Goal: Task Accomplishment & Management: Use online tool/utility

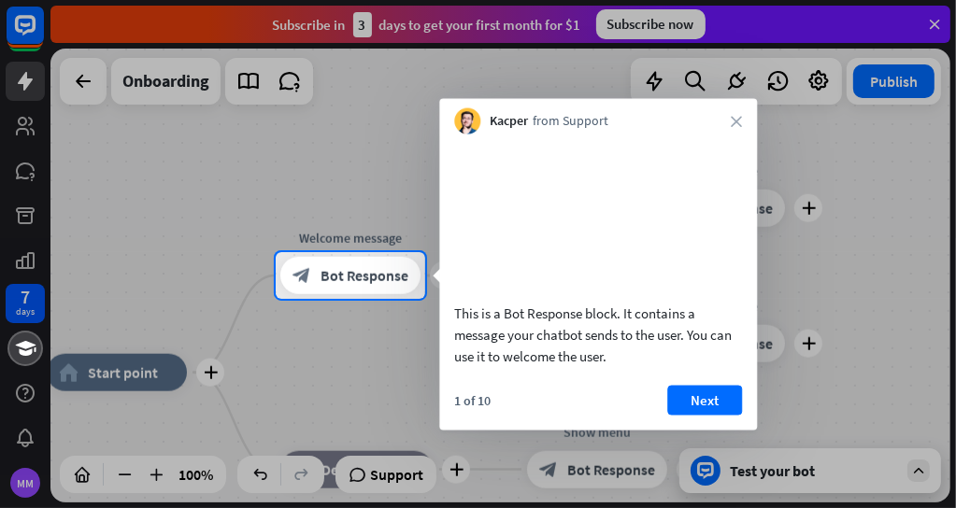
click at [566, 258] on video at bounding box center [598, 216] width 288 height 144
click at [692, 415] on button "Next" at bounding box center [704, 400] width 75 height 30
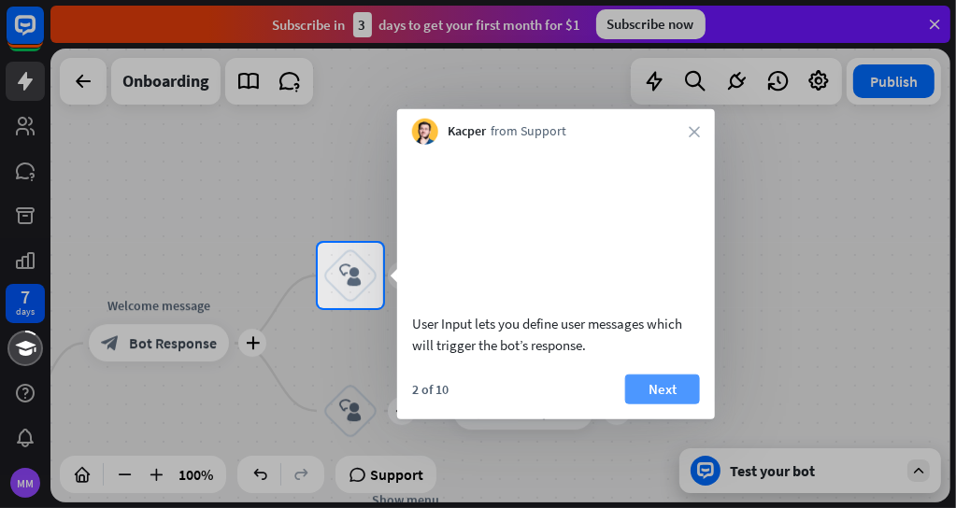
click at [653, 404] on button "Next" at bounding box center [662, 389] width 75 height 30
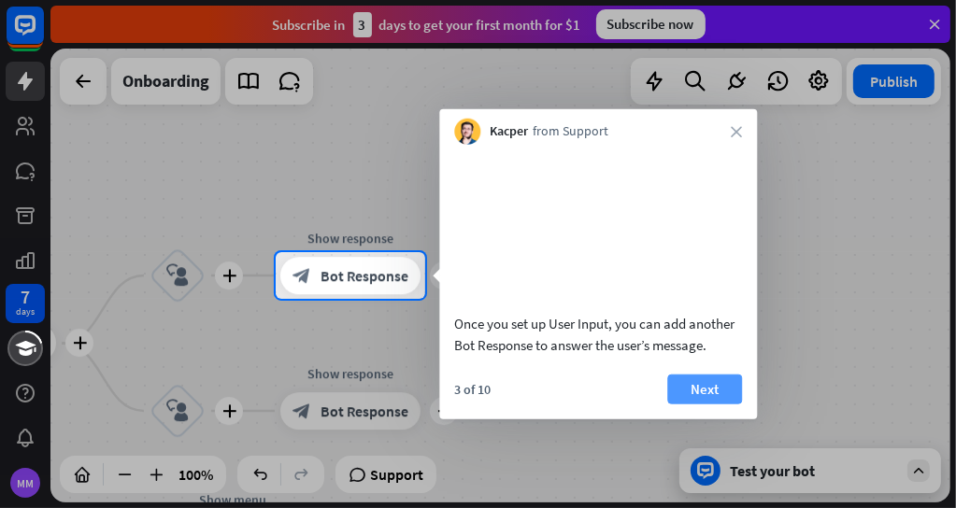
click at [707, 404] on button "Next" at bounding box center [704, 389] width 75 height 30
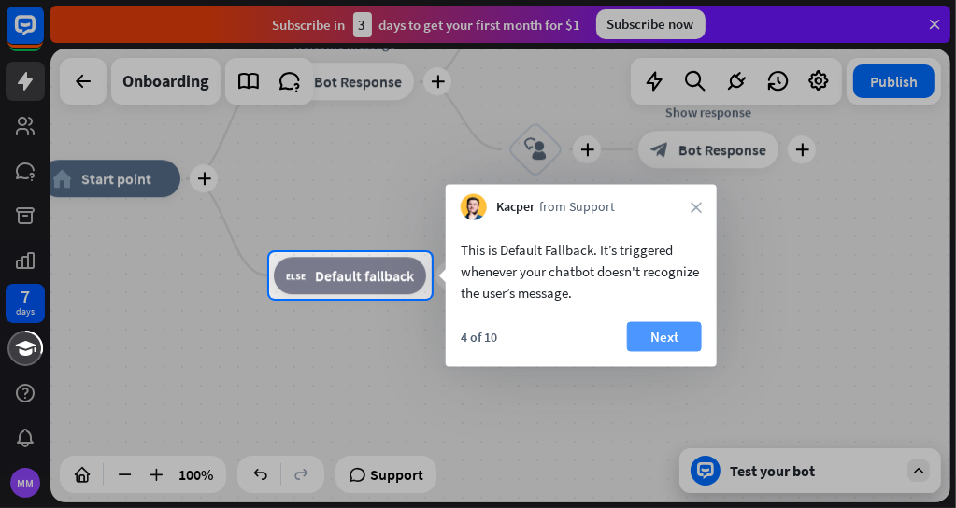
click at [661, 335] on button "Next" at bounding box center [664, 337] width 75 height 30
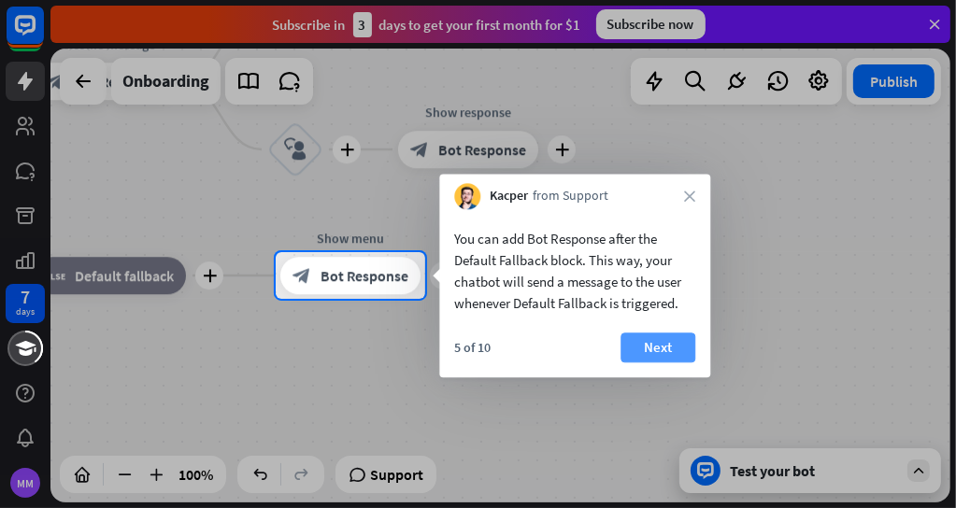
click at [662, 355] on button "Next" at bounding box center [658, 348] width 75 height 30
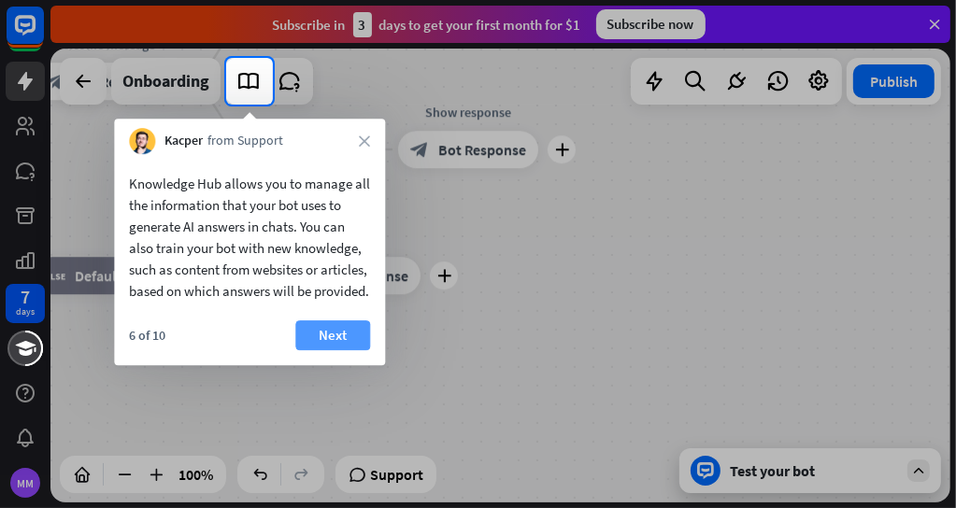
click at [325, 351] on button "Next" at bounding box center [332, 336] width 75 height 30
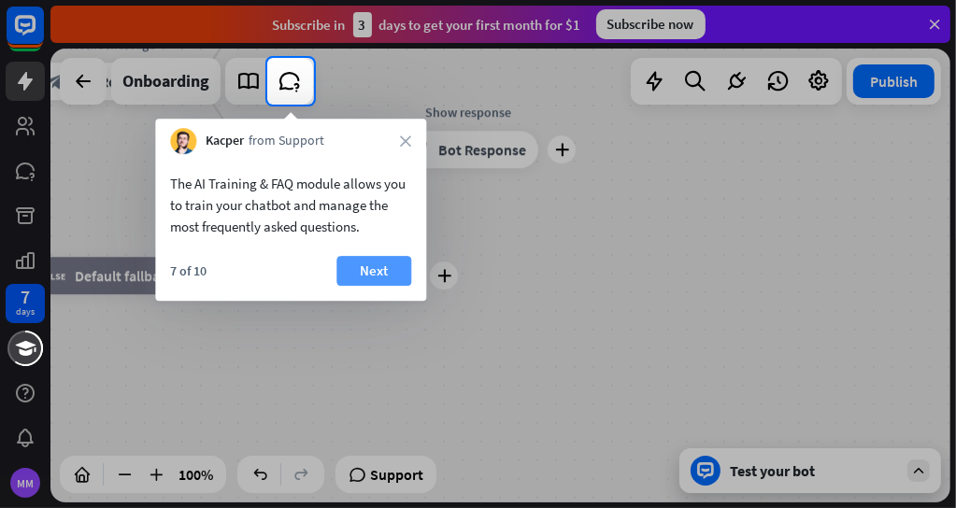
click at [366, 277] on button "Next" at bounding box center [373, 271] width 75 height 30
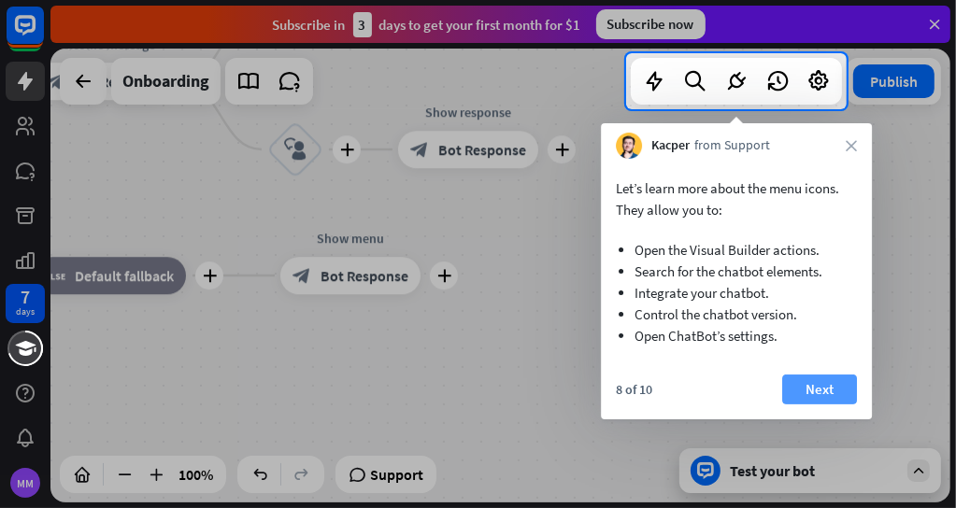
click at [811, 388] on button "Next" at bounding box center [819, 390] width 75 height 30
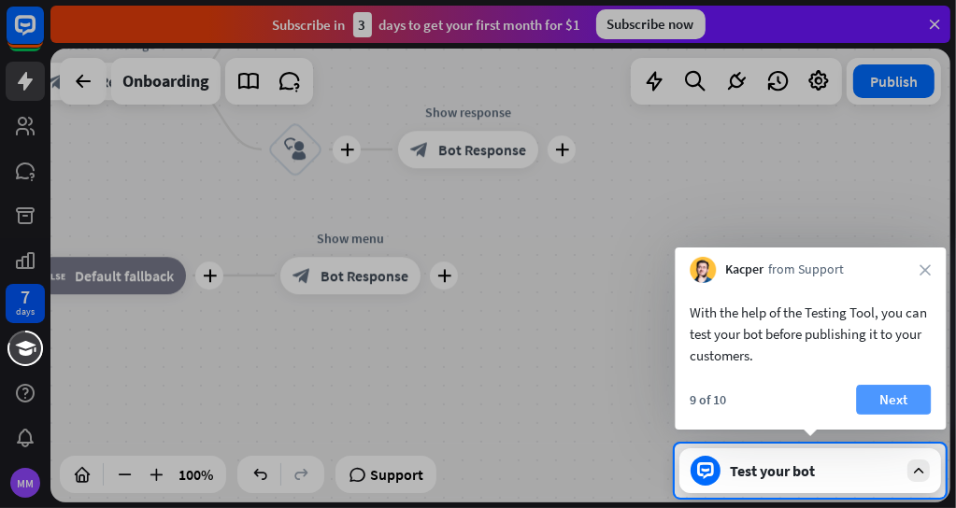
click at [876, 398] on button "Next" at bounding box center [893, 400] width 75 height 30
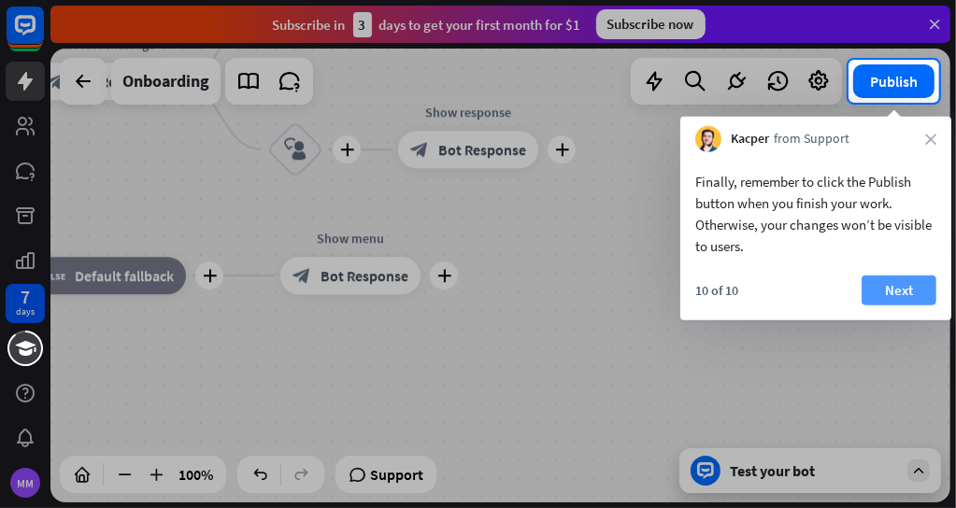
click at [886, 283] on button "Next" at bounding box center [899, 291] width 75 height 30
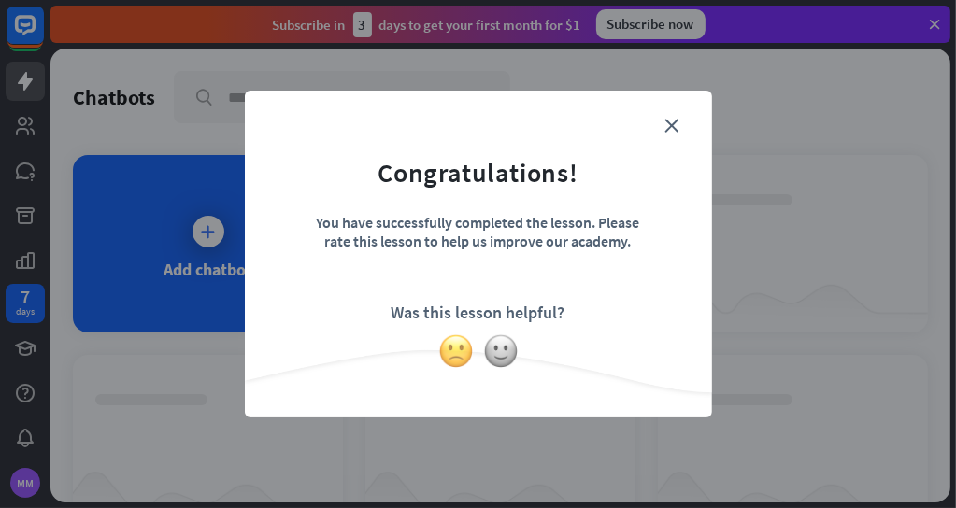
click at [455, 352] on img at bounding box center [456, 352] width 36 height 36
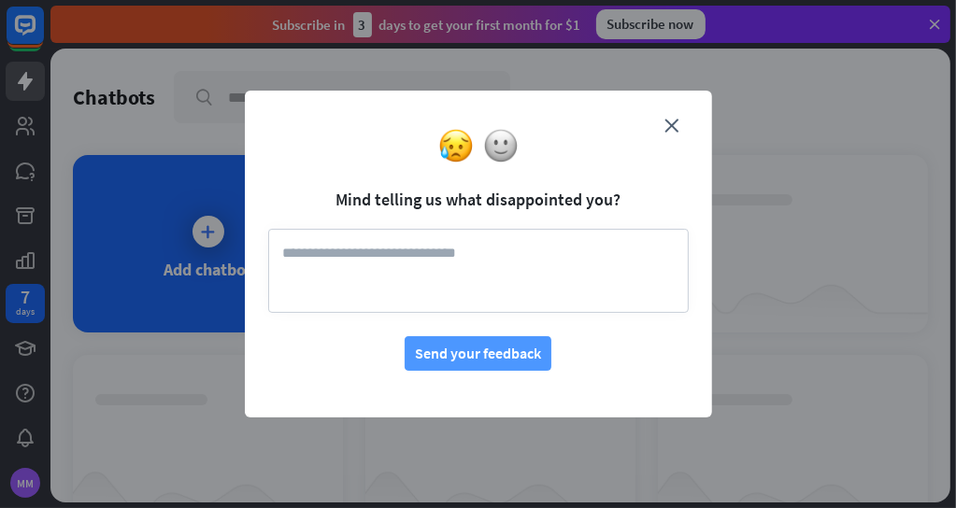
click at [502, 355] on button "Send your feedback" at bounding box center [478, 353] width 147 height 35
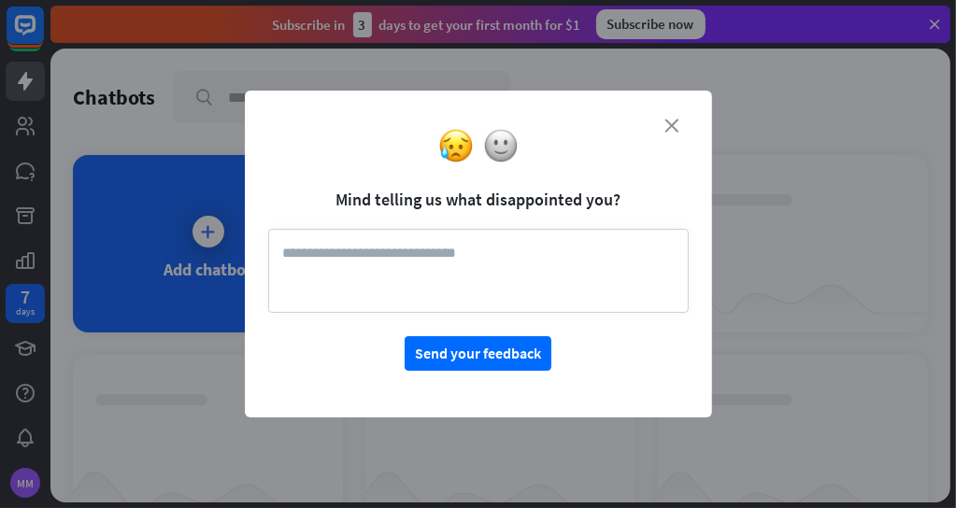
click at [669, 122] on icon "close" at bounding box center [673, 126] width 14 height 14
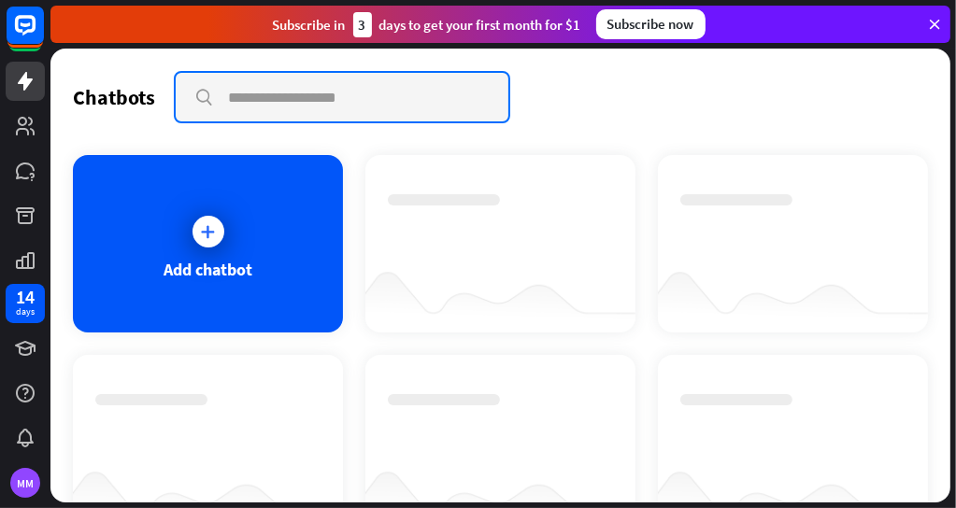
click at [288, 106] on input "text" at bounding box center [342, 97] width 333 height 49
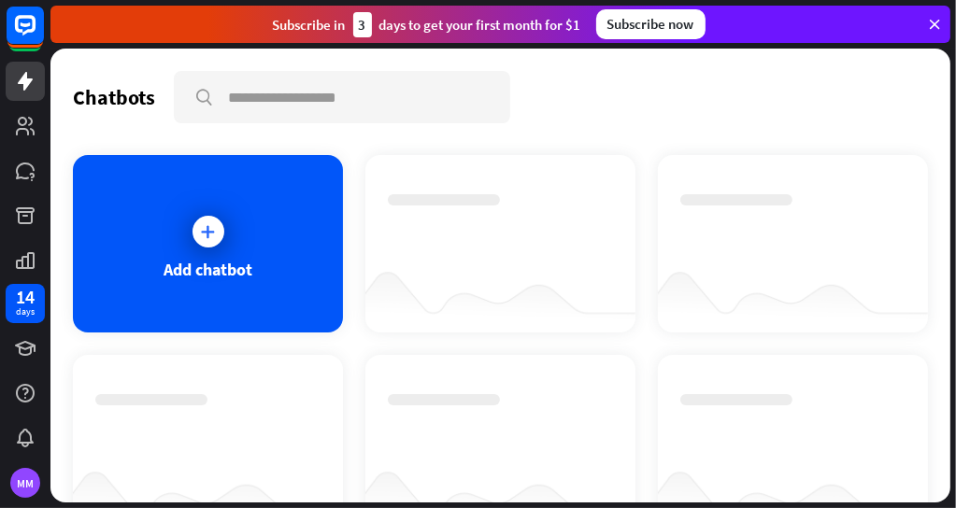
click at [467, 236] on div at bounding box center [500, 226] width 225 height 65
click at [205, 238] on icon at bounding box center [208, 231] width 19 height 19
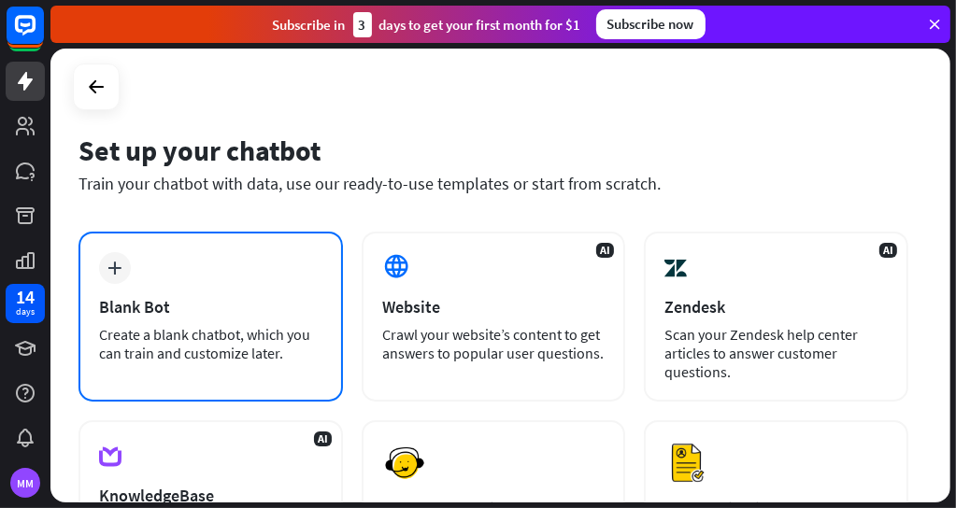
click at [256, 275] on div "plus Blank Bot Create a blank chatbot, which you can train and customize later." at bounding box center [211, 317] width 265 height 170
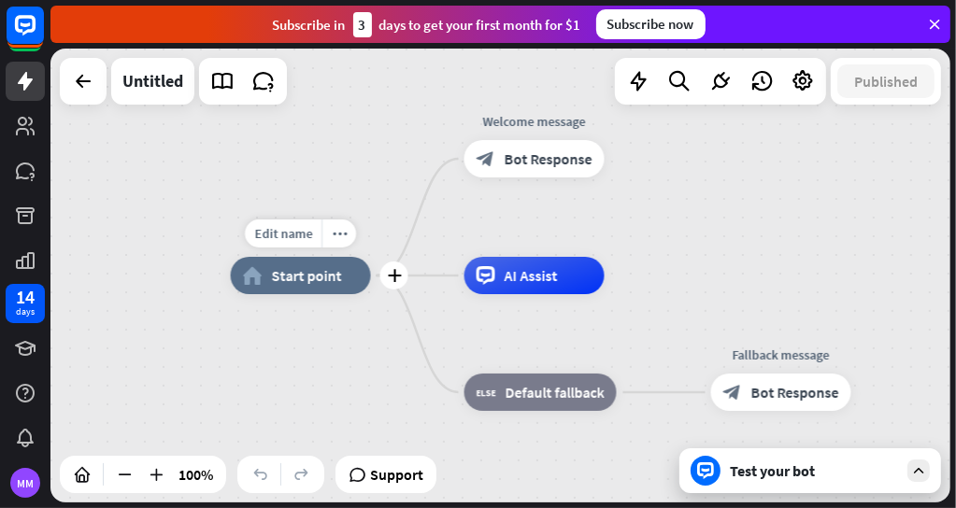
click at [308, 293] on div "home_2 Start point" at bounding box center [301, 275] width 140 height 37
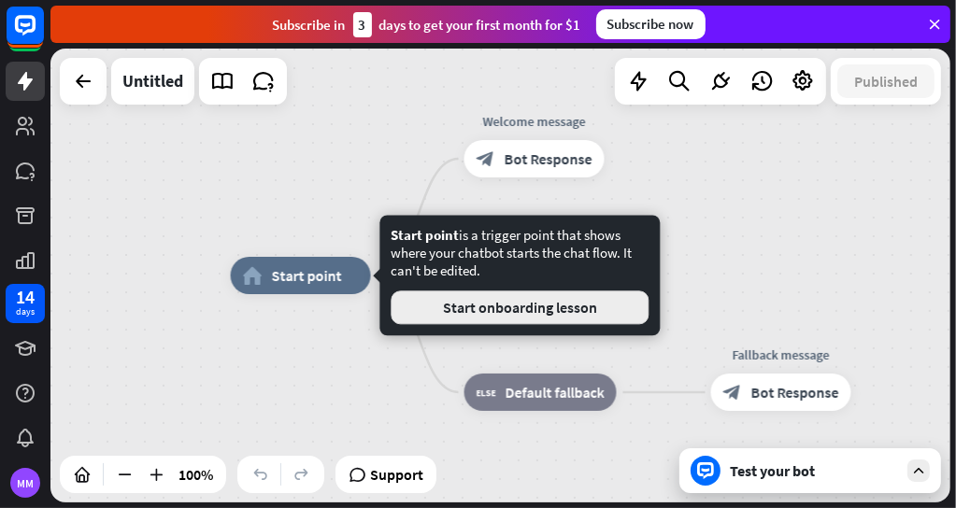
click at [509, 313] on button "Start onboarding lesson" at bounding box center [520, 308] width 258 height 34
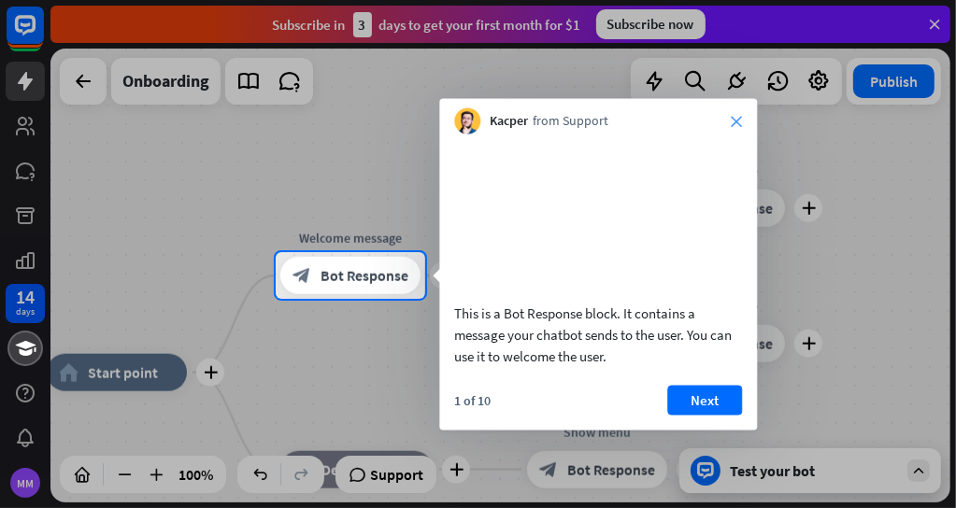
click at [737, 118] on icon "close" at bounding box center [736, 121] width 11 height 11
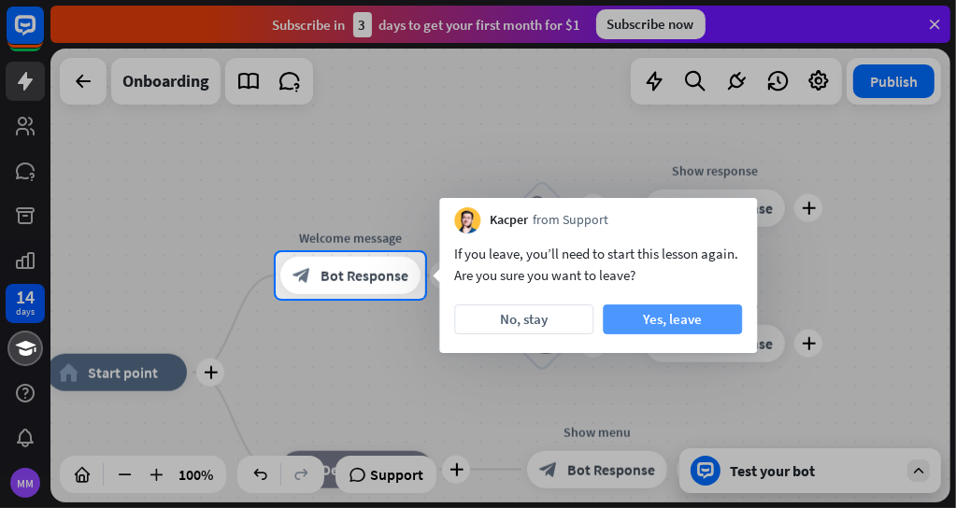
click at [633, 320] on button "Yes, leave" at bounding box center [672, 320] width 139 height 30
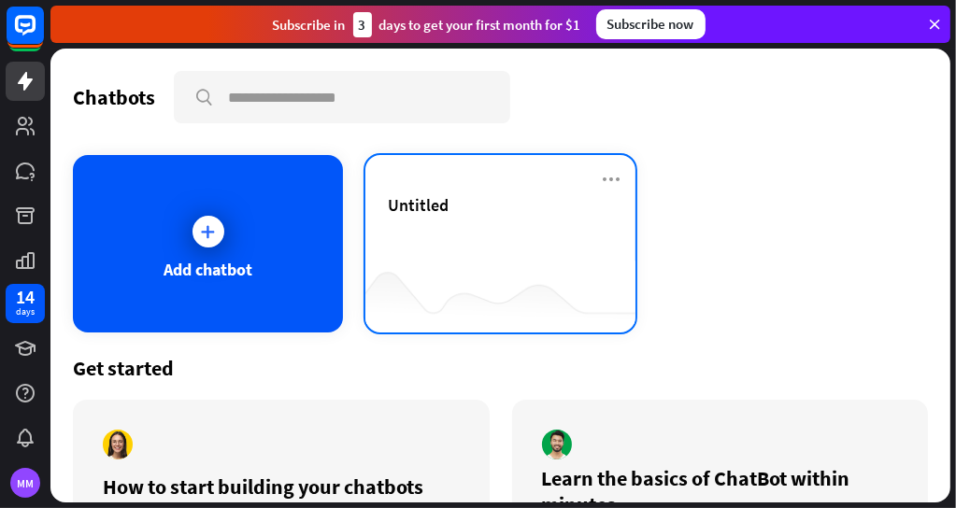
click at [415, 207] on span "Untitled" at bounding box center [418, 204] width 61 height 21
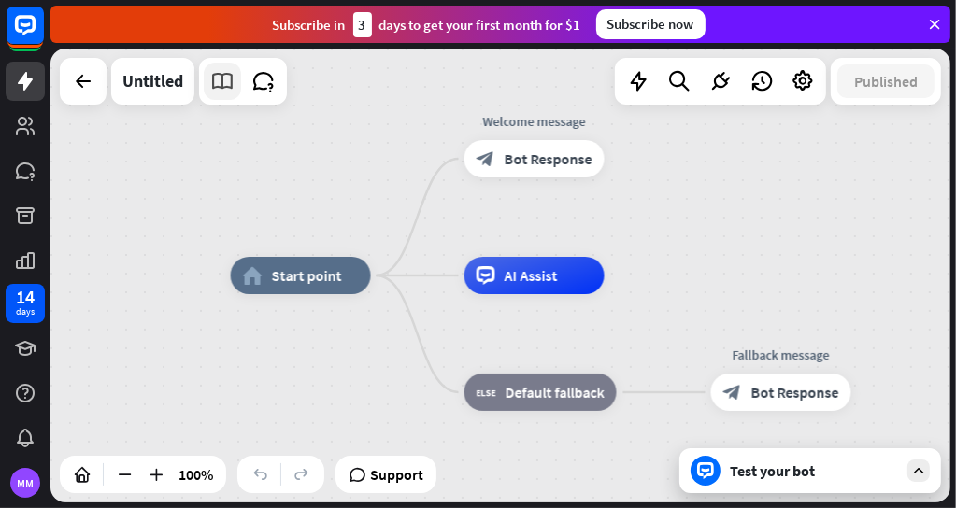
click at [237, 83] on link at bounding box center [222, 81] width 37 height 37
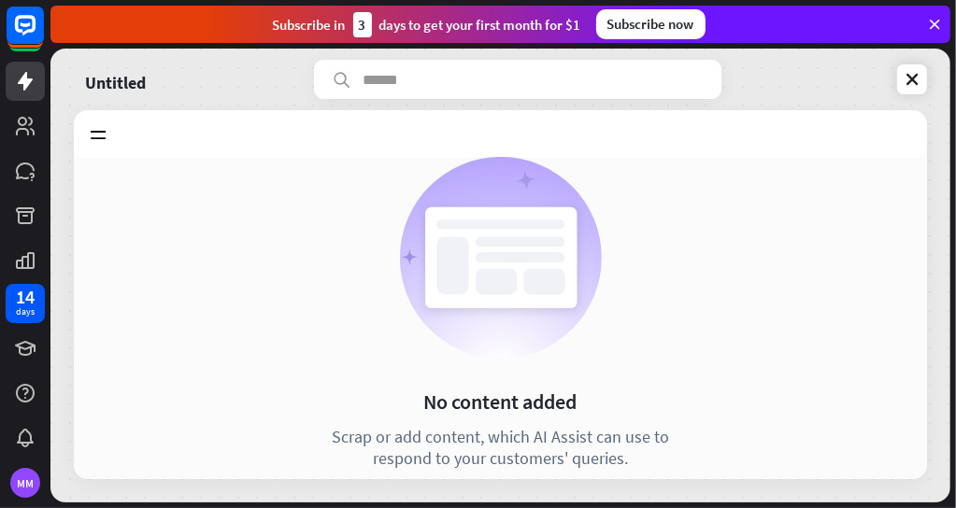
click at [344, 143] on div "Knowledge Hub Learn Websites 0 Articles 0 KnowledgeBase 0 Zendesk 0 Files BETA …" at bounding box center [500, 133] width 853 height 47
click at [449, 287] on rect at bounding box center [453, 266] width 32 height 58
click at [910, 81] on icon at bounding box center [912, 79] width 19 height 19
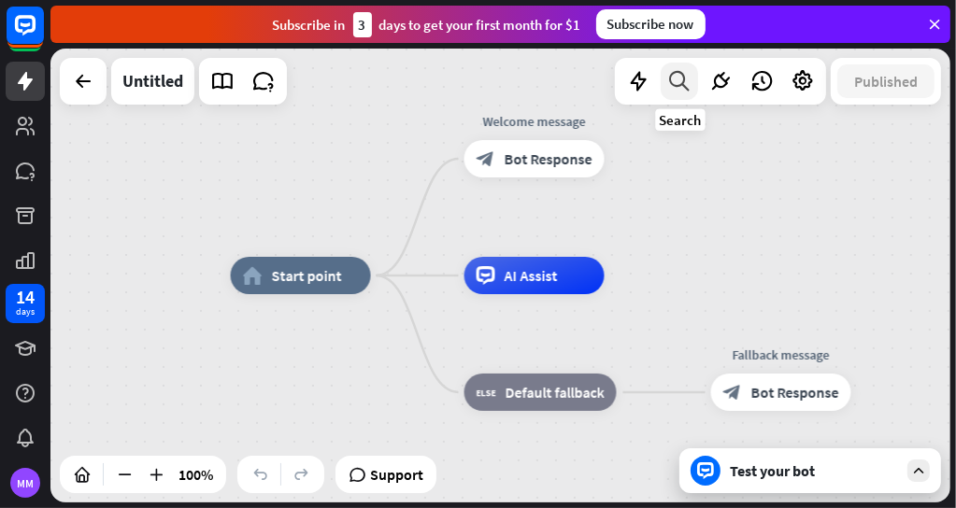
click at [678, 80] on icon at bounding box center [679, 81] width 25 height 24
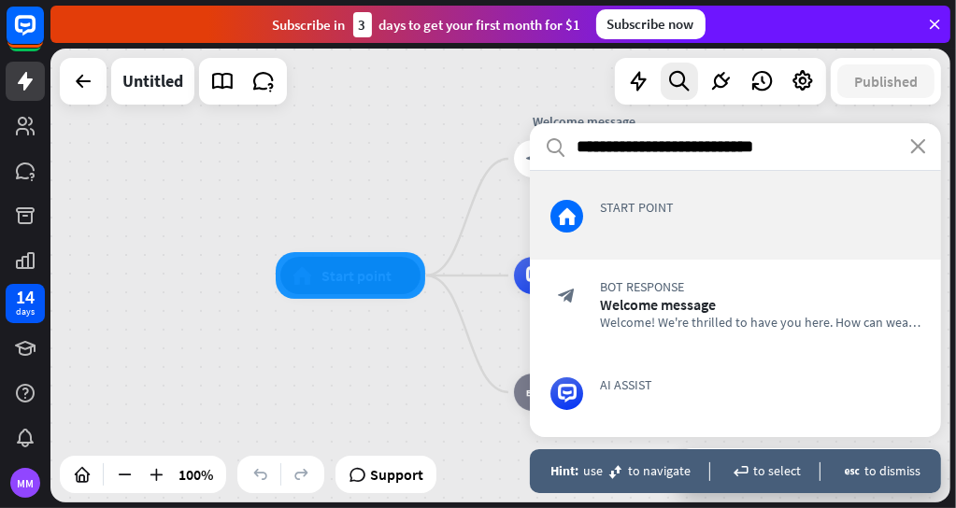
drag, startPoint x: 778, startPoint y: 145, endPoint x: 561, endPoint y: 140, distance: 216.9
click at [561, 140] on div "**********" at bounding box center [735, 147] width 411 height 48
type input "**********"
click at [553, 142] on icon "search" at bounding box center [555, 146] width 21 height 21
click at [602, 206] on span "Start point" at bounding box center [760, 207] width 321 height 17
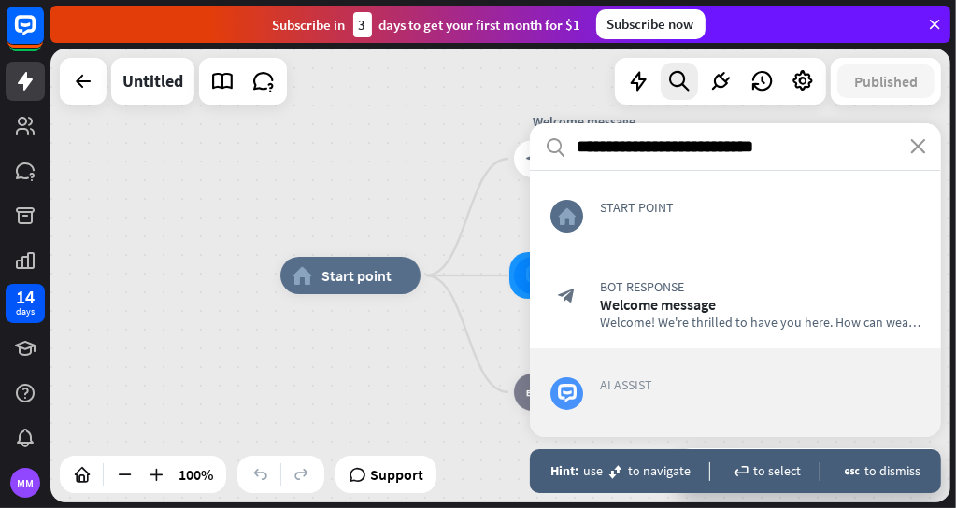
click at [624, 382] on span "AI Assist" at bounding box center [760, 385] width 321 height 17
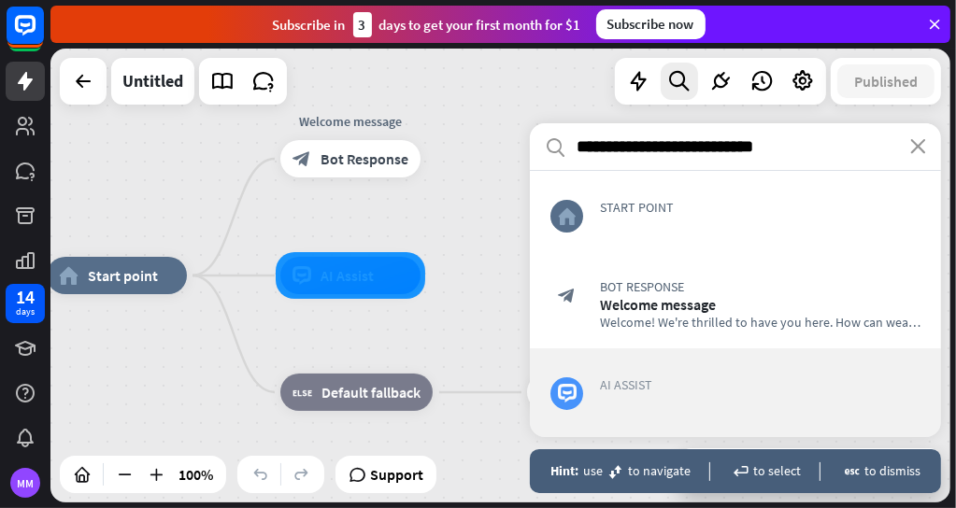
click at [624, 381] on span "AI Assist" at bounding box center [760, 385] width 321 height 17
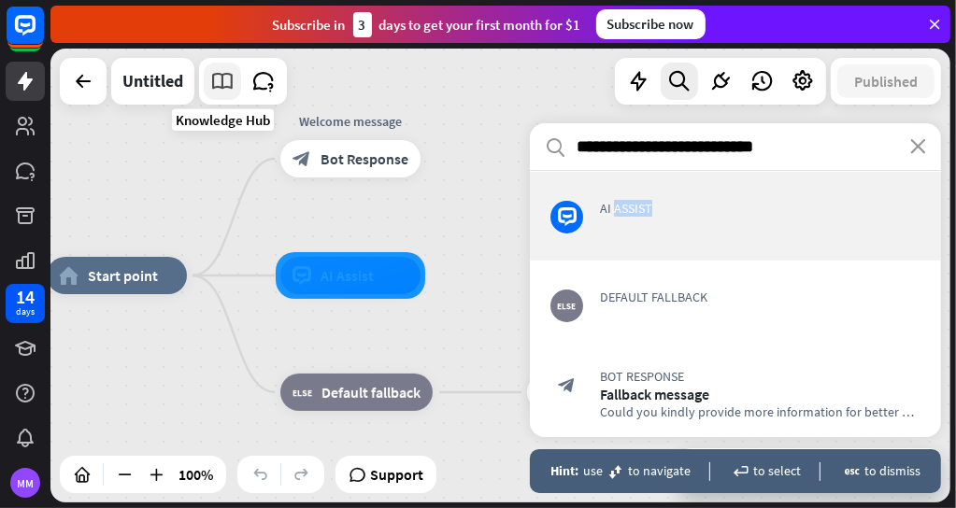
click at [215, 76] on icon at bounding box center [222, 81] width 24 height 24
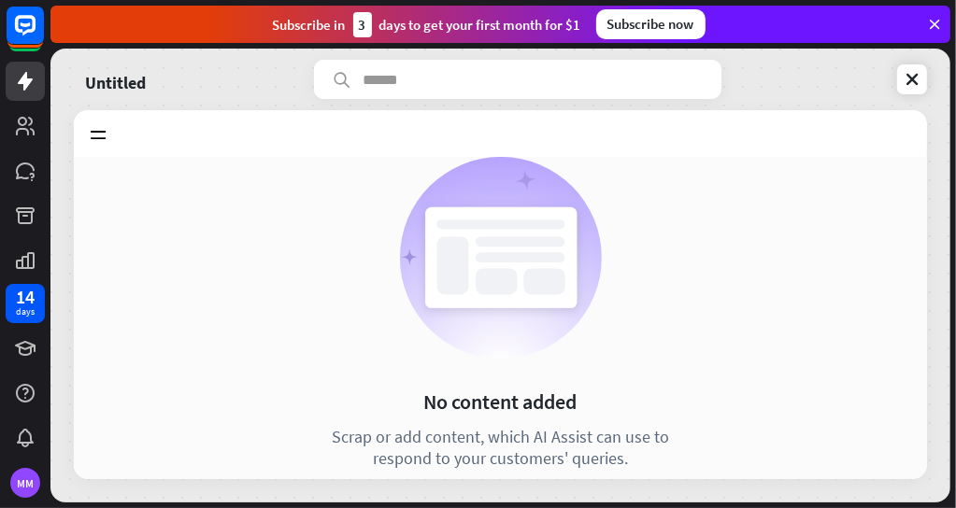
click at [368, 81] on input "text" at bounding box center [518, 79] width 408 height 39
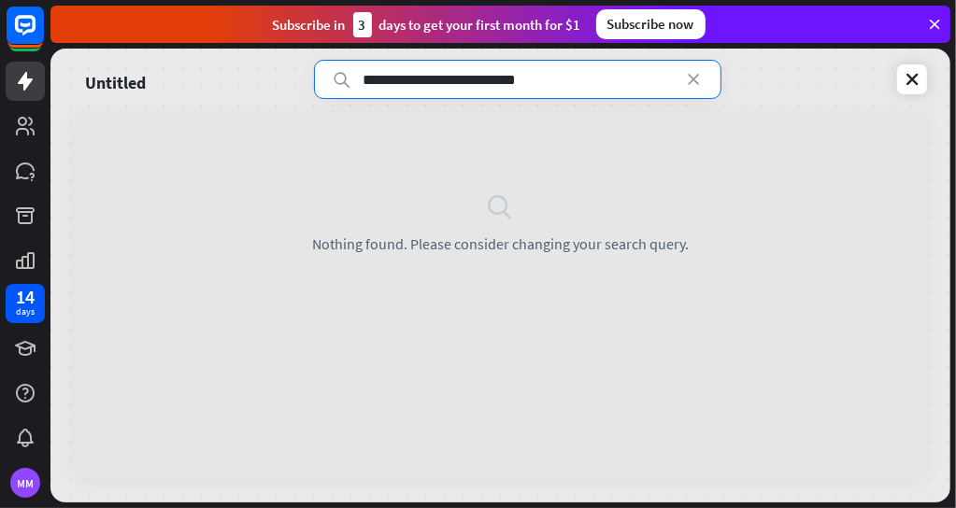
type input "**********"
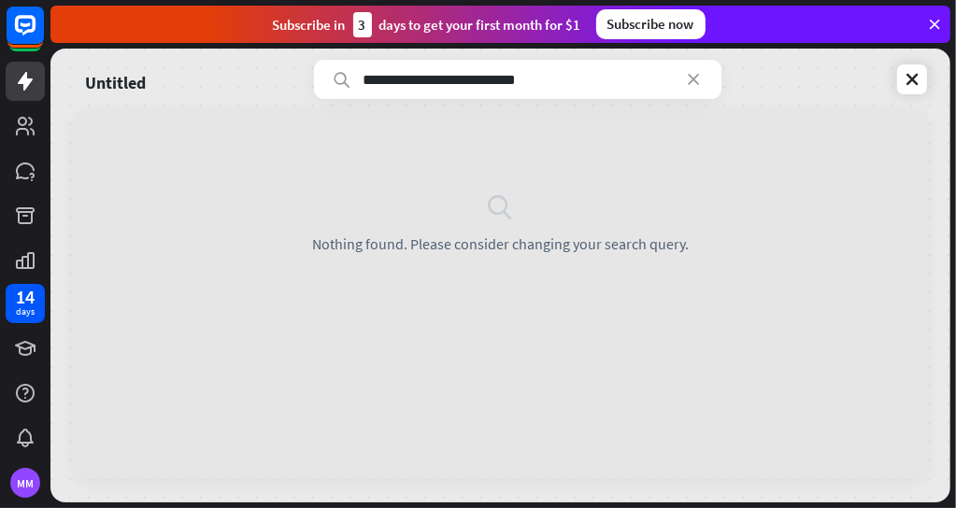
click at [340, 76] on icon at bounding box center [343, 80] width 20 height 19
click at [27, 173] on icon at bounding box center [25, 171] width 19 height 17
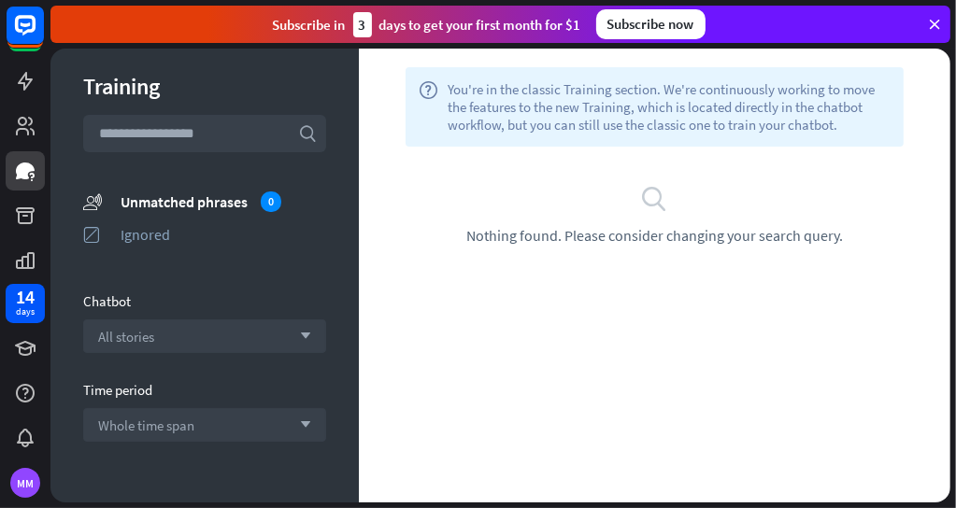
click at [521, 95] on span "You're in the classic Training section. We're continuously working to move the …" at bounding box center [669, 106] width 443 height 53
click at [652, 194] on icon "search" at bounding box center [655, 198] width 28 height 28
click at [22, 215] on icon at bounding box center [25, 216] width 22 height 22
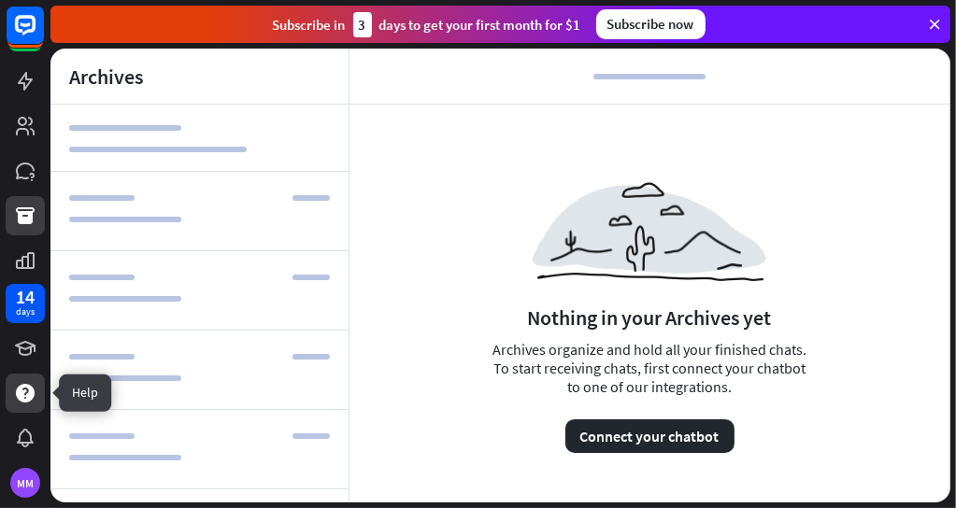
click at [23, 392] on icon at bounding box center [25, 393] width 19 height 19
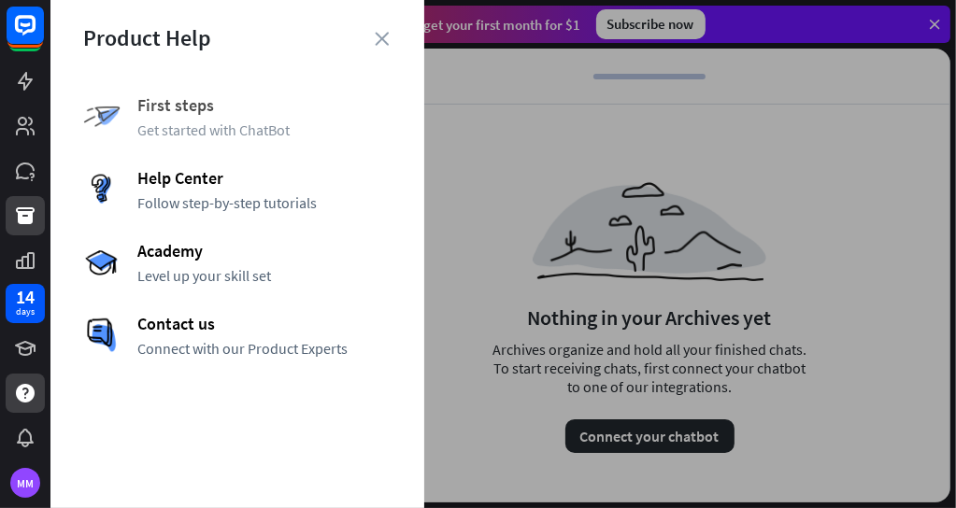
click at [165, 102] on span "First steps" at bounding box center [264, 104] width 254 height 21
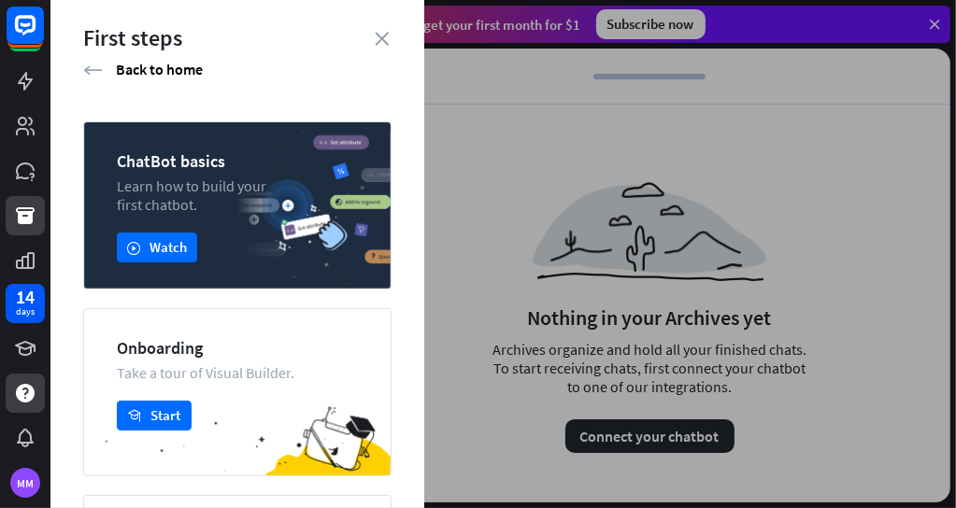
click at [181, 354] on div "Onboarding" at bounding box center [237, 347] width 241 height 21
click at [157, 417] on button "academy Start" at bounding box center [154, 416] width 75 height 30
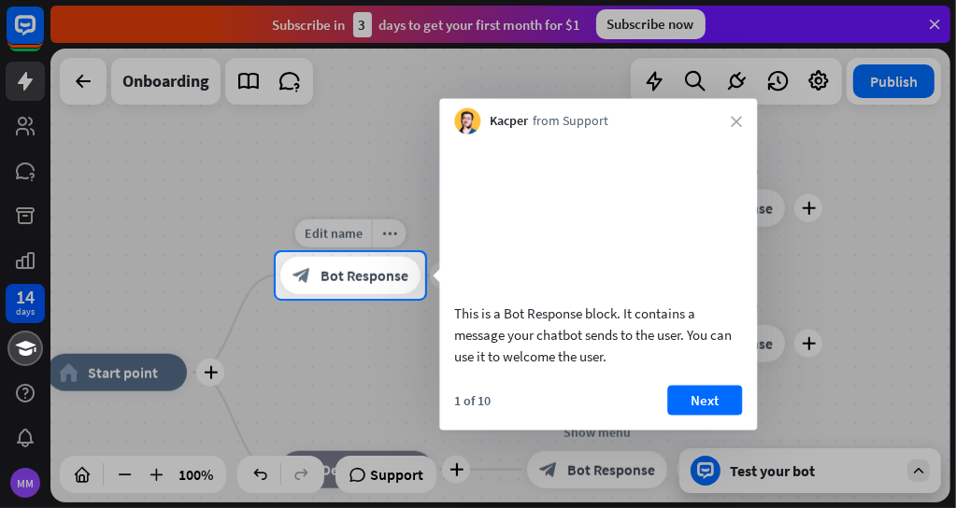
click at [341, 274] on span "Bot Response" at bounding box center [365, 275] width 88 height 19
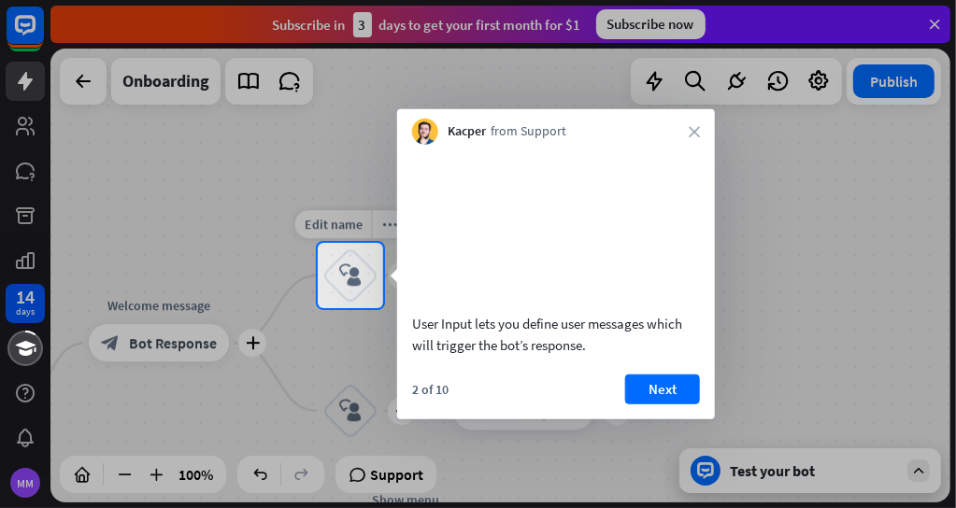
click at [348, 278] on icon "block_user_input" at bounding box center [350, 276] width 22 height 22
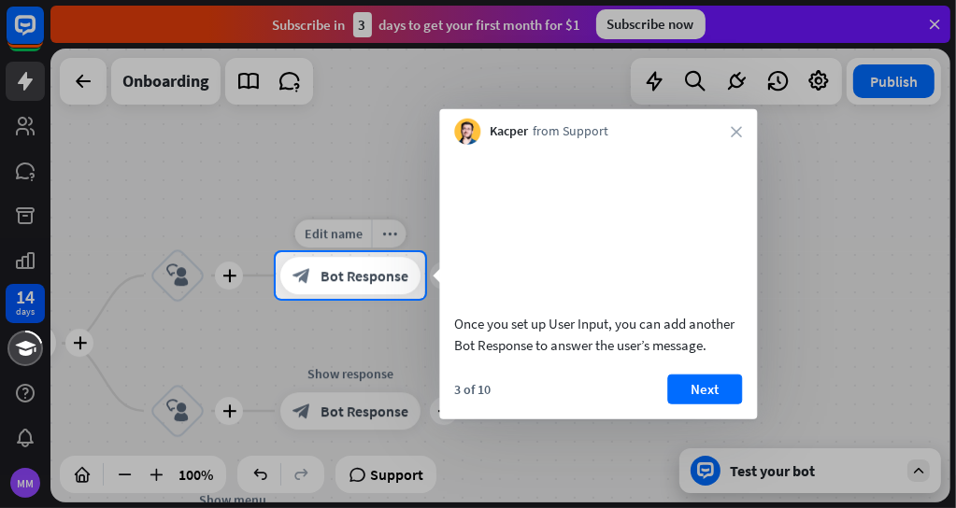
click at [348, 278] on span "Bot Response" at bounding box center [365, 275] width 88 height 19
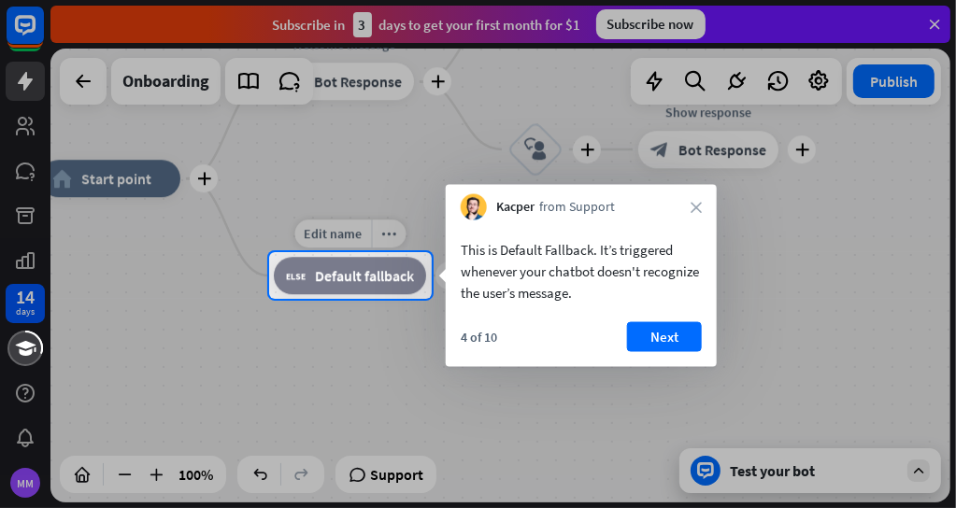
click at [368, 281] on span "Default fallback" at bounding box center [364, 275] width 99 height 19
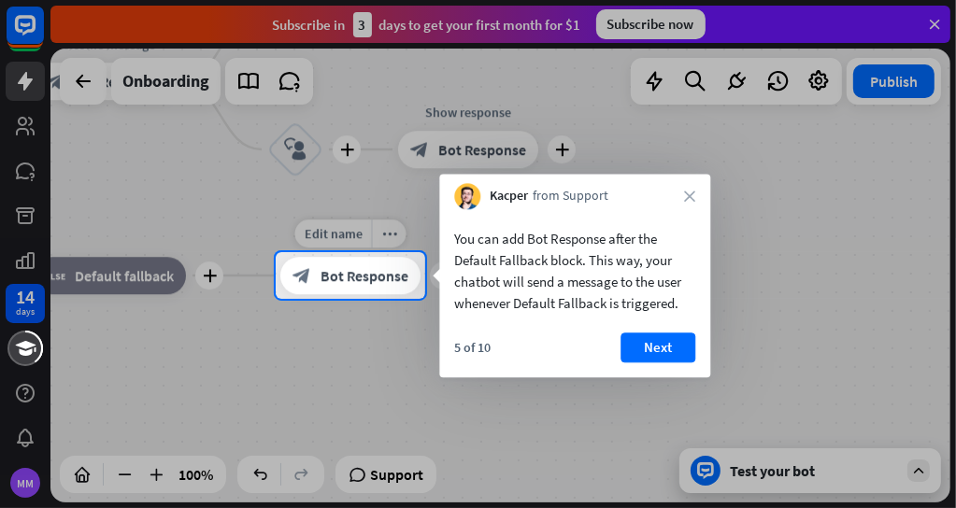
click at [368, 281] on span "Bot Response" at bounding box center [365, 275] width 88 height 19
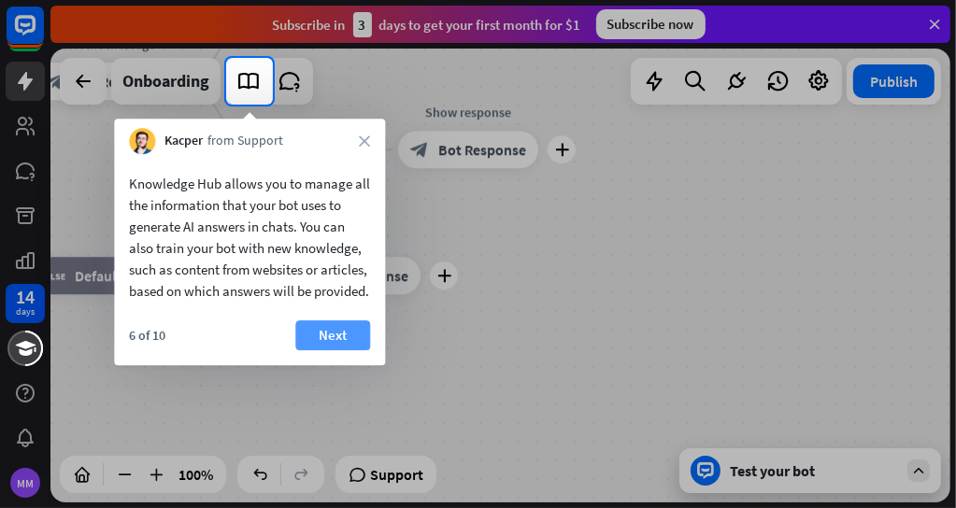
click at [335, 351] on button "Next" at bounding box center [332, 336] width 75 height 30
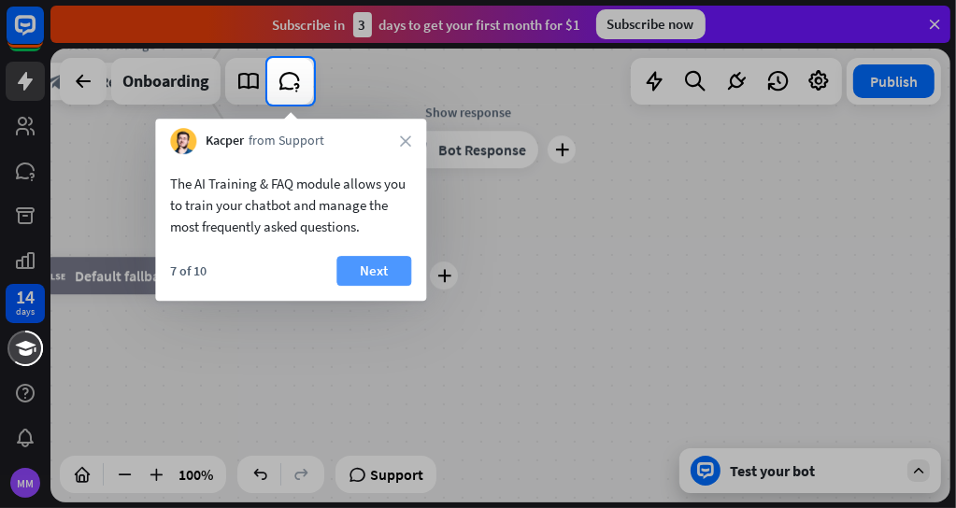
click at [371, 275] on button "Next" at bounding box center [373, 271] width 75 height 30
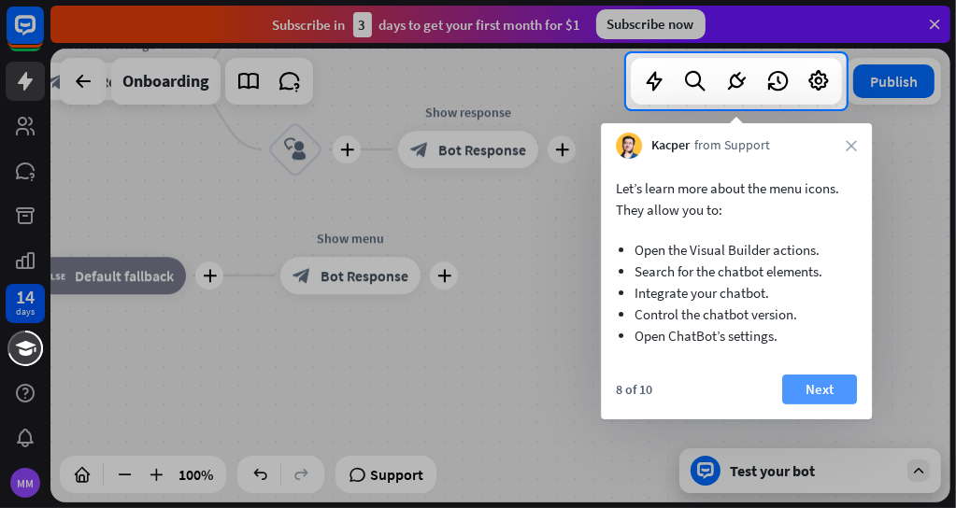
click at [809, 401] on button "Next" at bounding box center [819, 390] width 75 height 30
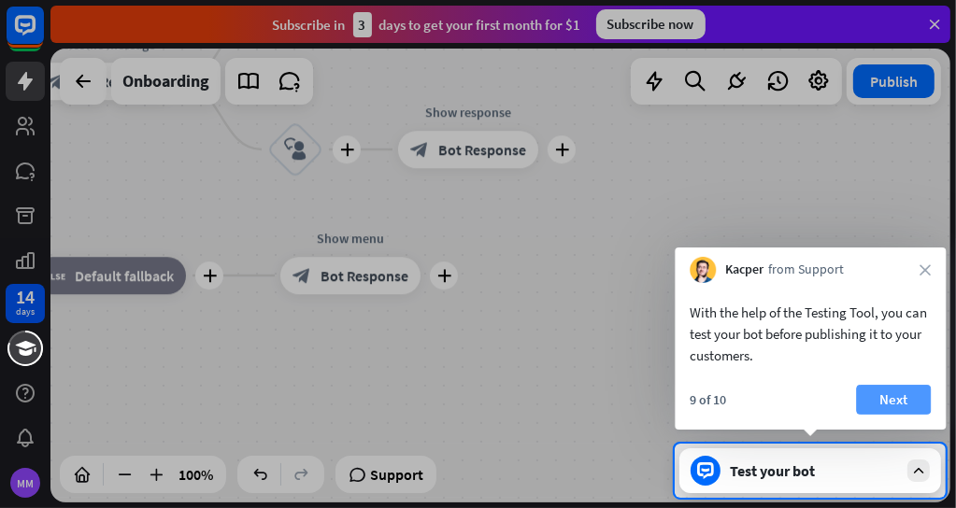
click at [880, 393] on button "Next" at bounding box center [893, 400] width 75 height 30
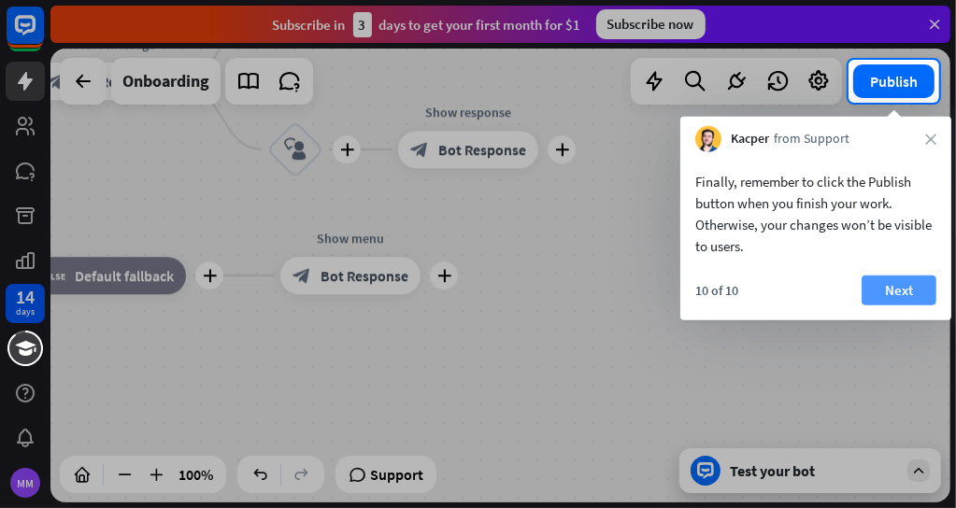
click at [899, 286] on button "Next" at bounding box center [899, 291] width 75 height 30
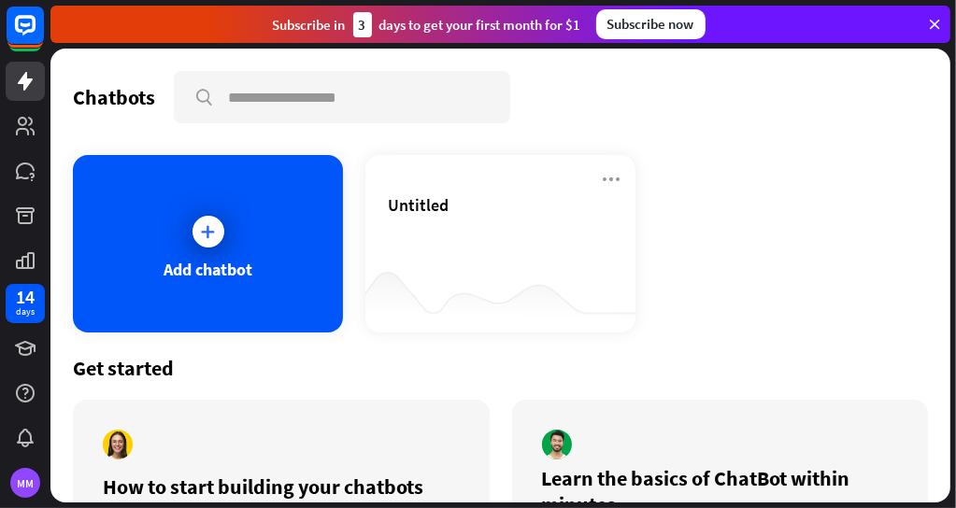
click at [231, 430] on div "How to start building your chatbots Watch" at bounding box center [281, 503] width 417 height 206
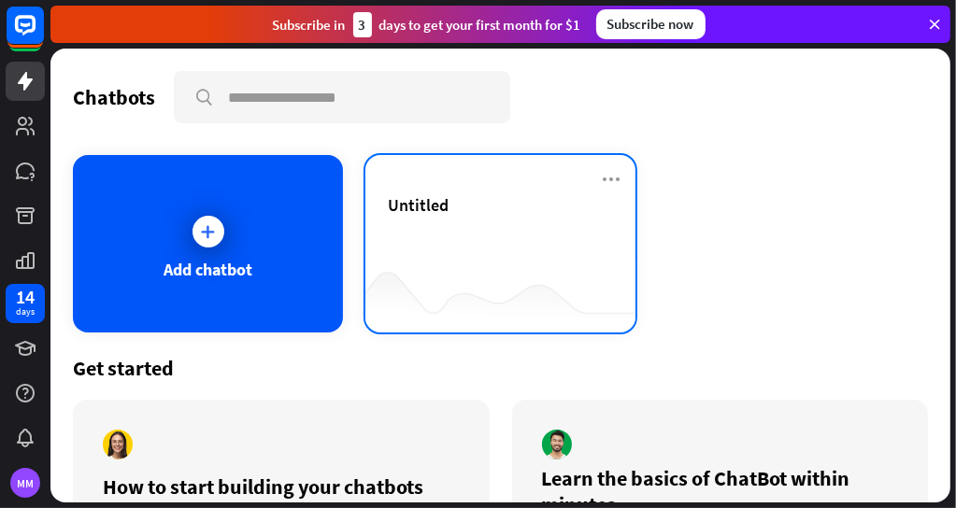
click at [476, 240] on div "Untitled" at bounding box center [500, 226] width 225 height 65
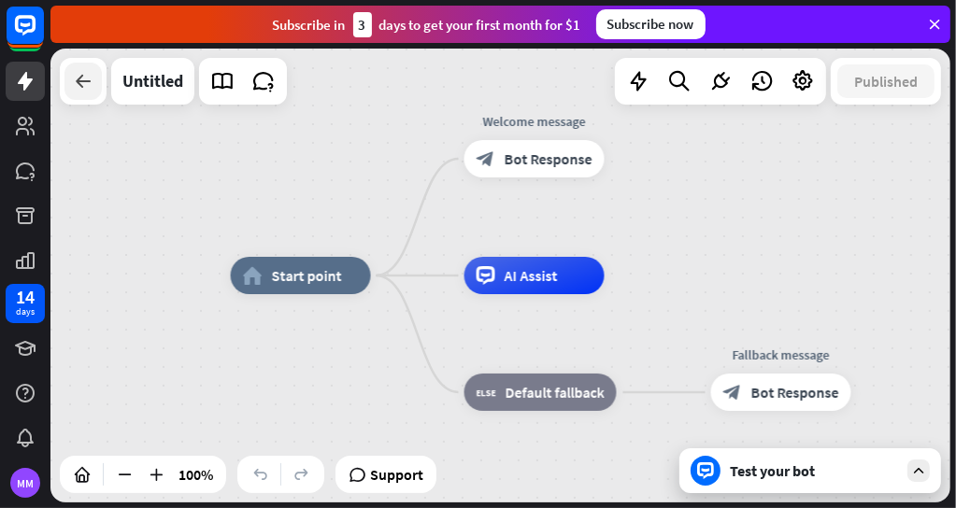
click at [73, 74] on icon at bounding box center [83, 81] width 22 height 22
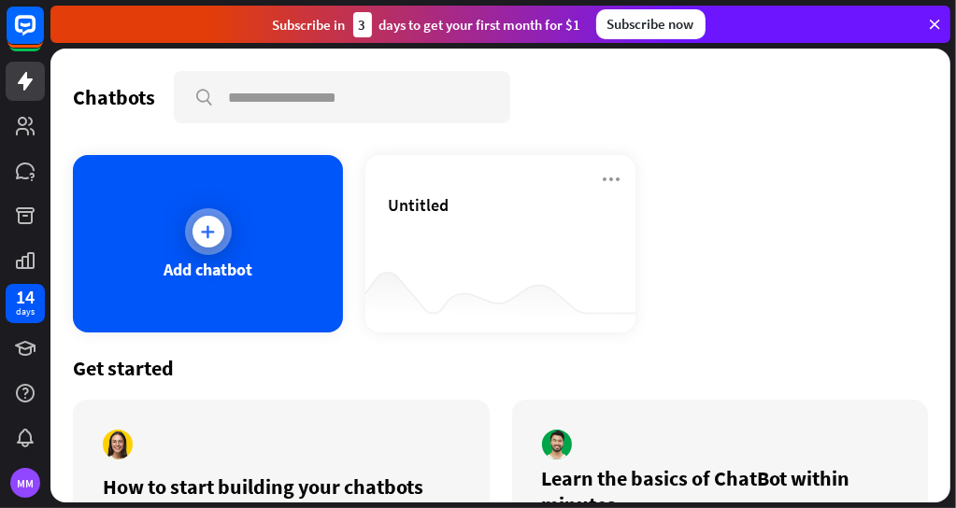
click at [206, 237] on icon at bounding box center [208, 231] width 19 height 19
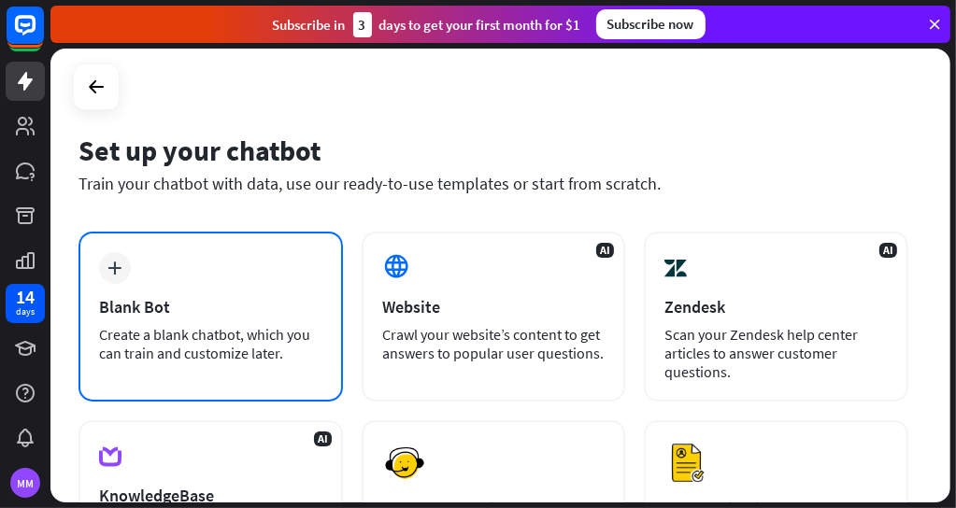
click at [136, 305] on div "Blank Bot" at bounding box center [210, 306] width 223 height 21
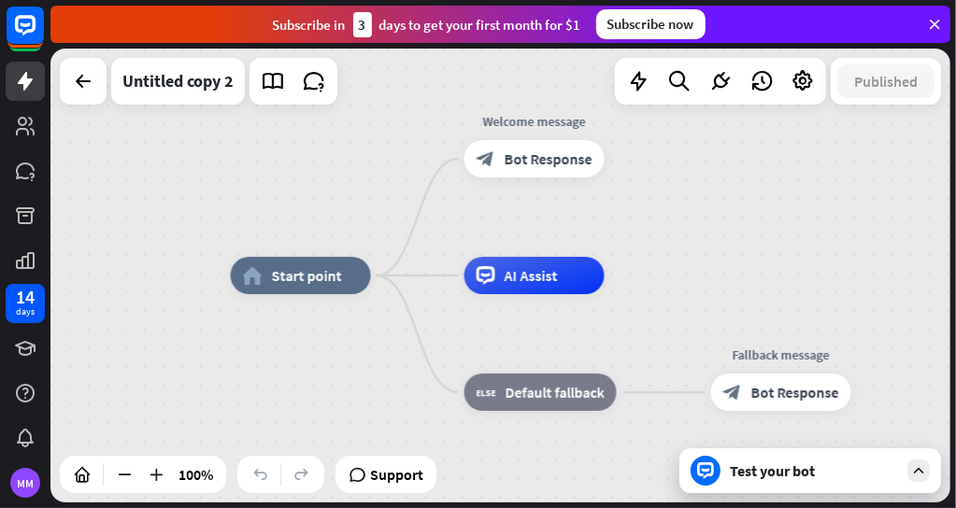
click at [781, 469] on div "Test your bot" at bounding box center [814, 471] width 168 height 19
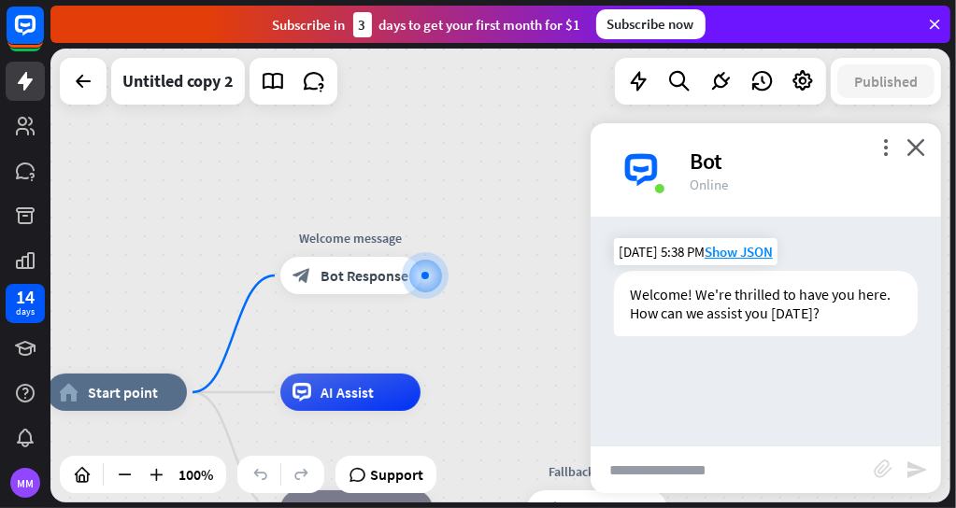
click at [667, 305] on div "Welcome! We're thrilled to have you here. How can we assist you [DATE]?" at bounding box center [766, 303] width 304 height 65
click at [632, 462] on input "text" at bounding box center [732, 470] width 283 height 47
paste input "**********"
type input "**********"
click at [912, 467] on icon "send" at bounding box center [917, 470] width 22 height 22
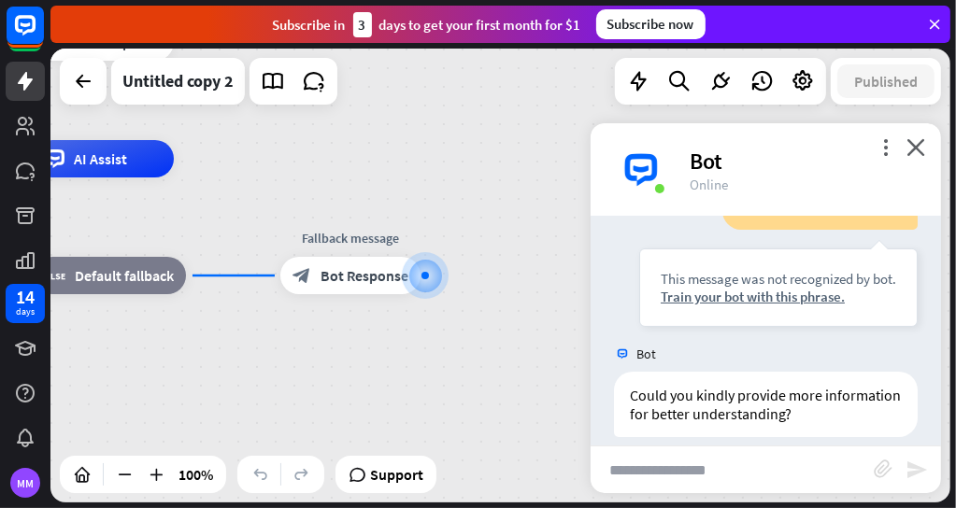
scroll to position [217, 0]
